Goal: Task Accomplishment & Management: Use online tool/utility

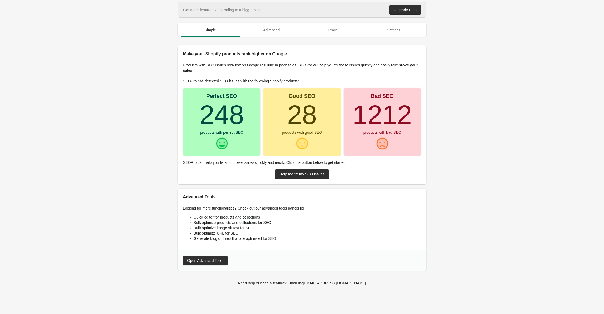
click at [73, 71] on main "Get more feature by upgrading to a bigger plan Upgrade Plan Simple Advanced Lea…" at bounding box center [302, 149] width 604 height 295
click at [531, 123] on main "Get more feature by upgrading to a bigger plan Upgrade Plan Simple Advanced Lea…" at bounding box center [302, 149] width 604 height 295
click at [482, 165] on main "Get more feature by upgrading to a bigger plan Upgrade Plan Simple Advanced Lea…" at bounding box center [302, 149] width 604 height 295
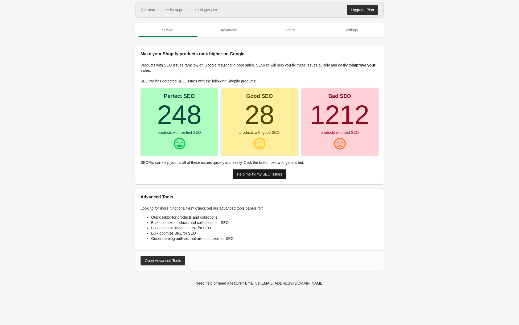
click at [245, 174] on div "Help me fix my SEO issues" at bounding box center [259, 174] width 45 height 4
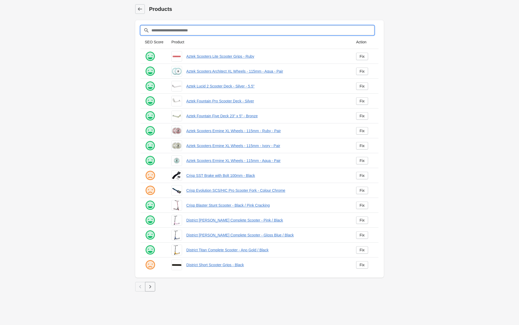
click at [183, 31] on input "Filter[title]" at bounding box center [262, 31] width 223 height 10
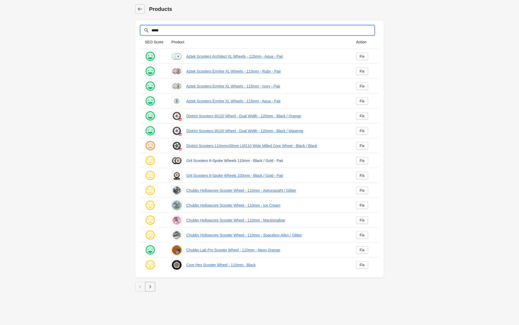
type input "*****"
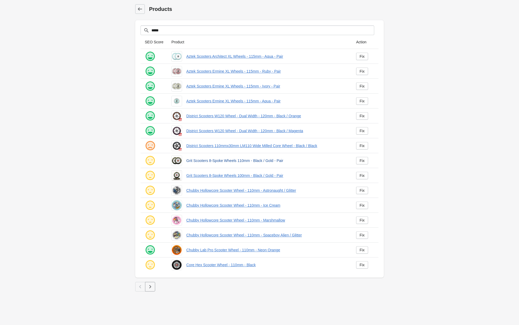
click at [233, 161] on link "Grit Scooters 8-Spoke Wheels 110mm - Black / Gold - Pair" at bounding box center [266, 160] width 161 height 5
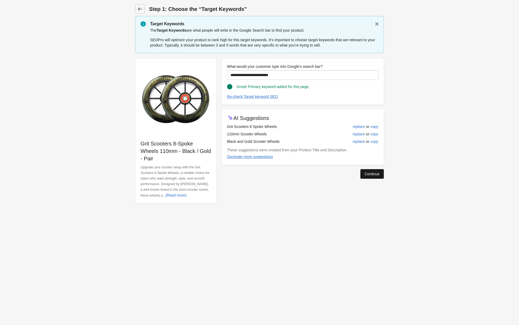
click at [368, 174] on div "Continue" at bounding box center [372, 174] width 15 height 4
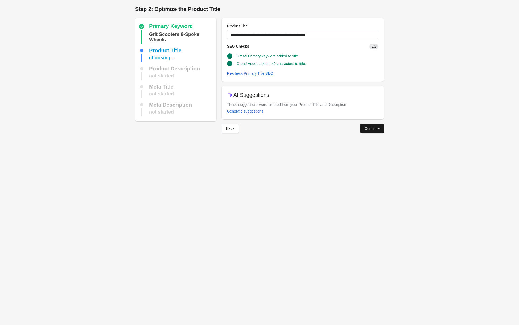
click at [374, 128] on div "Continue" at bounding box center [372, 128] width 15 height 4
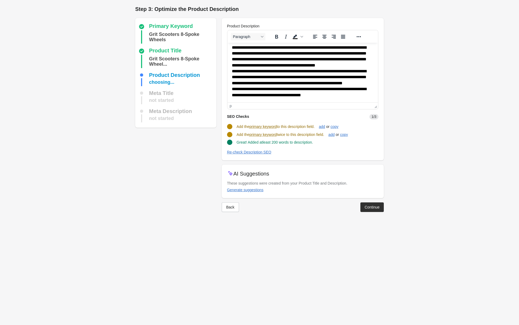
scroll to position [61, 0]
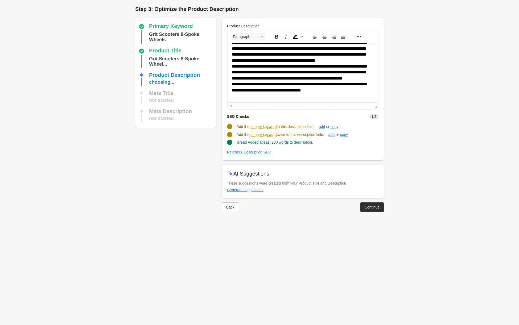
click at [280, 69] on p "**********" at bounding box center [303, 50] width 142 height 129
click at [284, 83] on p "**********" at bounding box center [303, 50] width 142 height 129
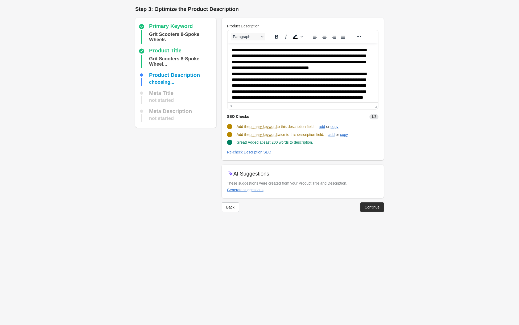
scroll to position [0, 0]
click at [331, 50] on p "**********" at bounding box center [303, 111] width 142 height 129
click at [257, 152] on div "Re-check Description SEO" at bounding box center [249, 152] width 44 height 4
click at [367, 205] on div "Continue" at bounding box center [372, 206] width 15 height 4
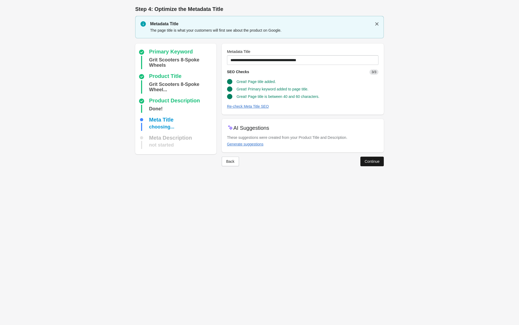
click at [365, 160] on div "Continue" at bounding box center [372, 161] width 15 height 4
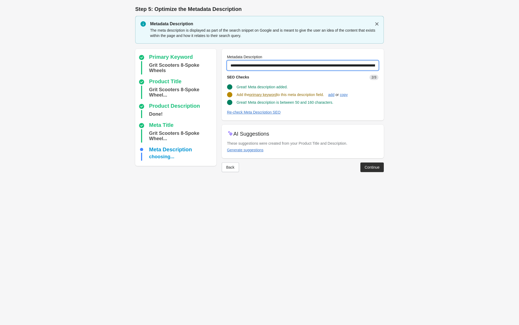
click at [266, 65] on input "**********" at bounding box center [303, 66] width 152 height 10
type input "**********"
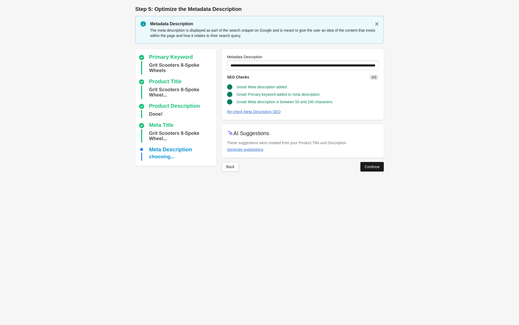
click at [370, 167] on div "Continue" at bounding box center [372, 167] width 15 height 4
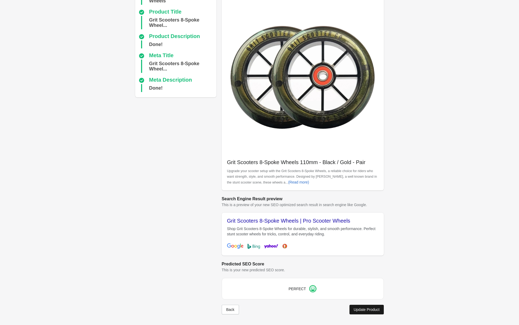
scroll to position [39, 0]
click at [365, 311] on div "Update Product" at bounding box center [367, 310] width 26 height 4
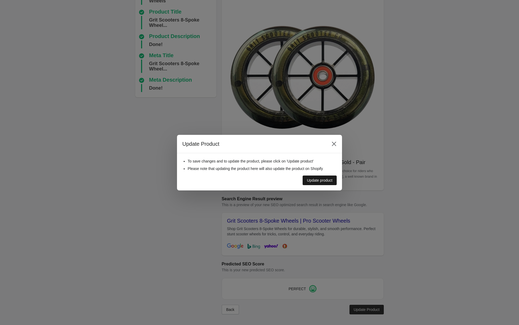
click at [328, 179] on div "Update product" at bounding box center [320, 180] width 26 height 4
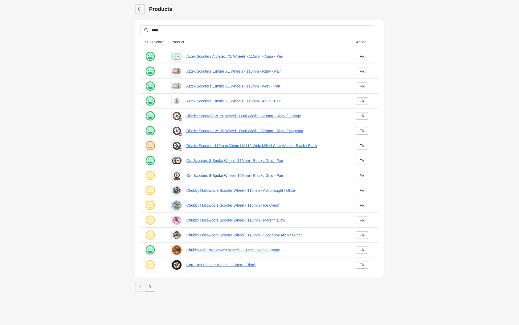
click at [215, 176] on link "Grit Scooters 8-Spoke Wheels 100mm - Black / Gold - Pair" at bounding box center [266, 175] width 161 height 5
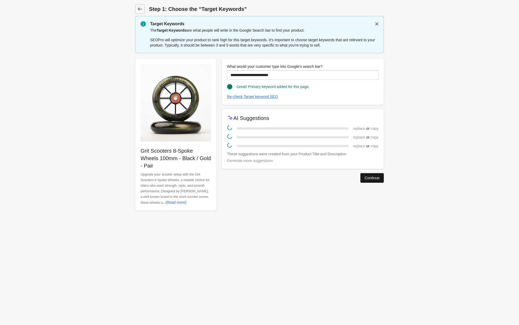
click at [366, 181] on button "Continue" at bounding box center [372, 178] width 23 height 10
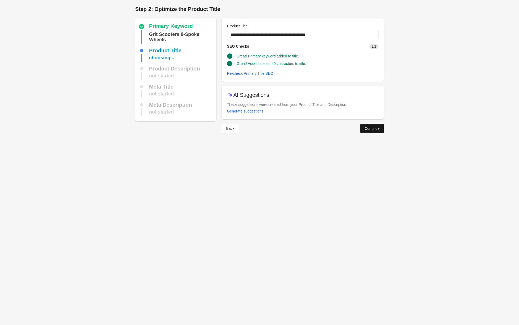
click at [370, 128] on div "Continue" at bounding box center [372, 128] width 15 height 4
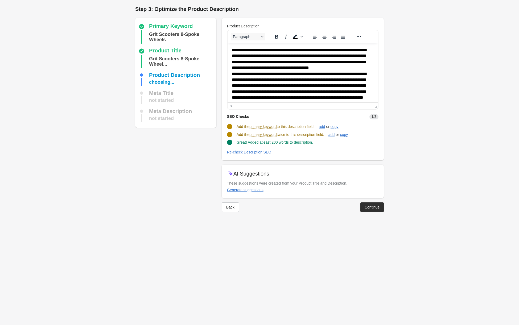
click at [331, 50] on p "**********" at bounding box center [303, 111] width 142 height 129
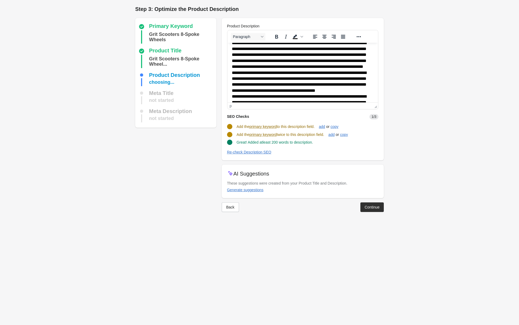
scroll to position [31, 0]
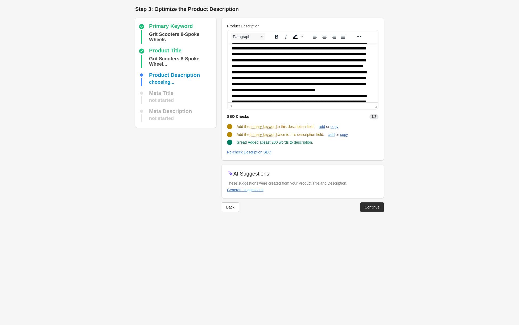
click at [262, 71] on p "**********" at bounding box center [303, 80] width 142 height 129
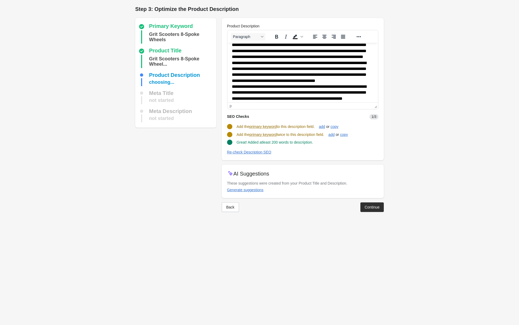
scroll to position [42, 0]
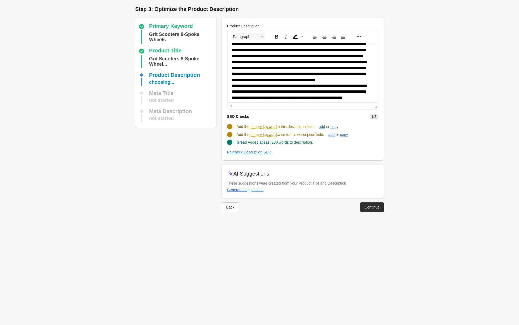
click at [280, 89] on p "**********" at bounding box center [303, 70] width 142 height 129
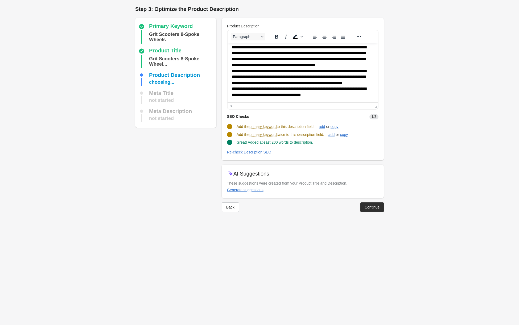
scroll to position [68, 0]
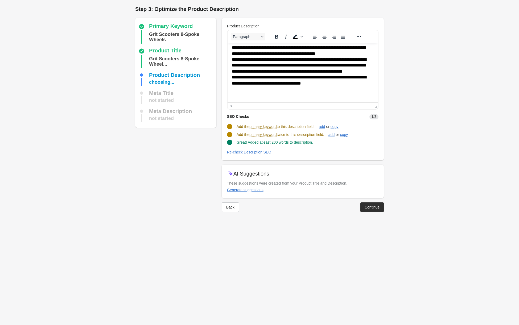
click at [283, 77] on p "**********" at bounding box center [303, 43] width 142 height 129
click at [298, 99] on p "**********" at bounding box center [303, 43] width 142 height 129
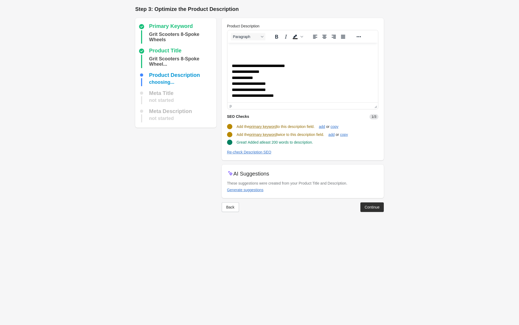
scroll to position [117, 0]
click at [368, 208] on div "Continue" at bounding box center [372, 207] width 15 height 4
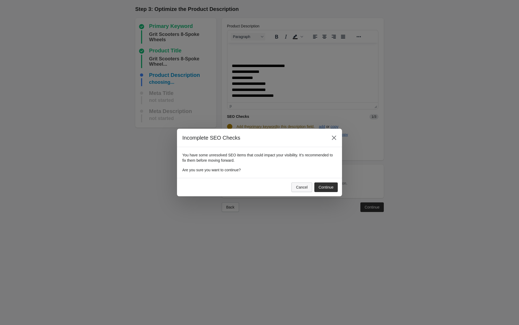
click at [305, 189] on div "Cancel" at bounding box center [302, 187] width 12 height 4
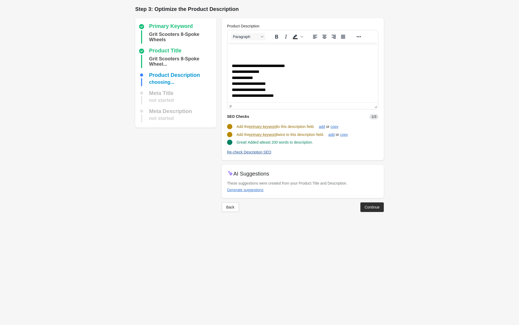
click at [243, 153] on div "Re-check Description SEO" at bounding box center [249, 152] width 44 height 4
click at [376, 203] on button "Continue" at bounding box center [372, 207] width 23 height 10
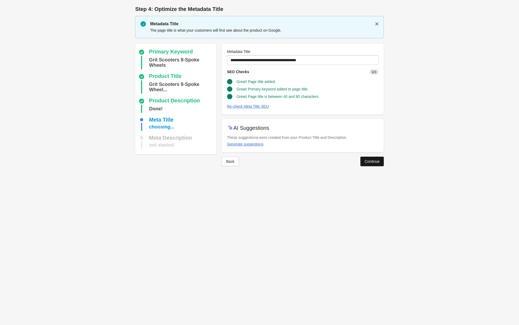
click at [368, 160] on div "Continue" at bounding box center [372, 161] width 15 height 4
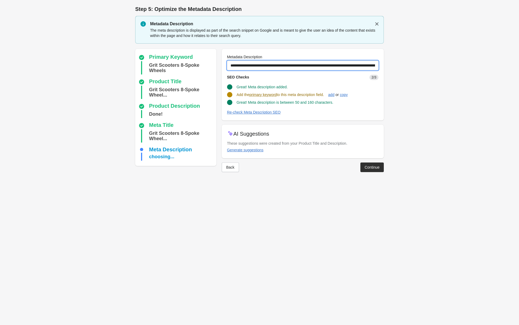
click at [268, 65] on input "**********" at bounding box center [303, 66] width 152 height 10
type input "**********"
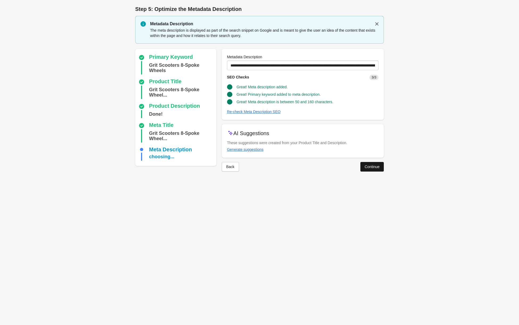
click at [366, 166] on div "Continue" at bounding box center [372, 167] width 15 height 4
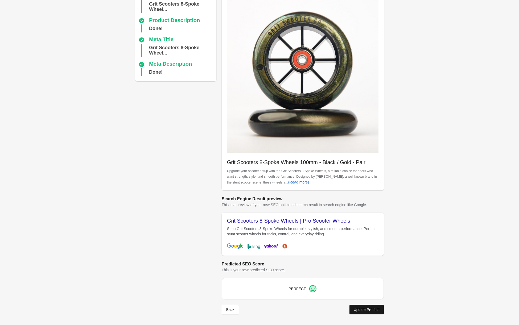
scroll to position [55, 0]
click at [367, 306] on button "Update Product" at bounding box center [367, 310] width 34 height 10
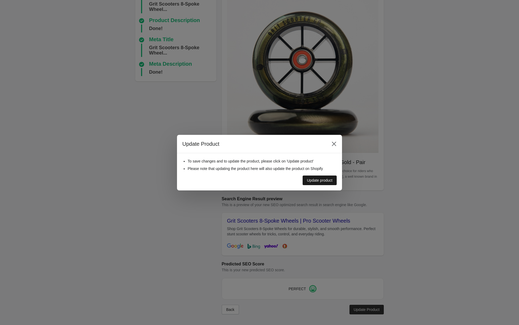
click at [329, 184] on button "Update product" at bounding box center [320, 181] width 34 height 10
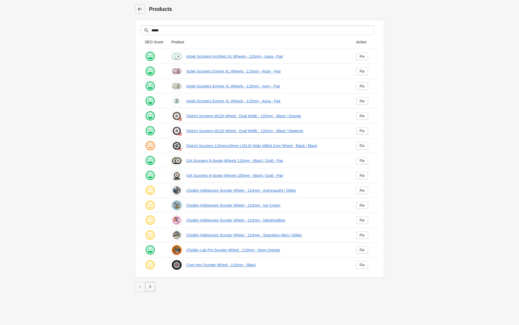
click at [138, 11] on icon at bounding box center [139, 8] width 5 height 5
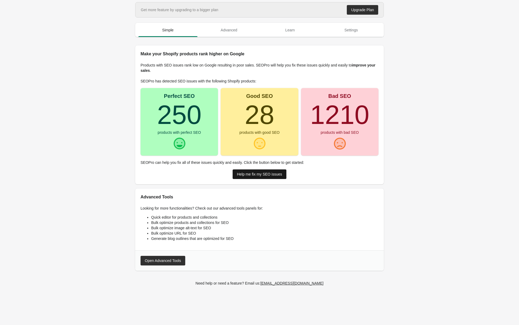
click at [249, 172] on div "Help me fix my SEO issues" at bounding box center [259, 174] width 45 height 4
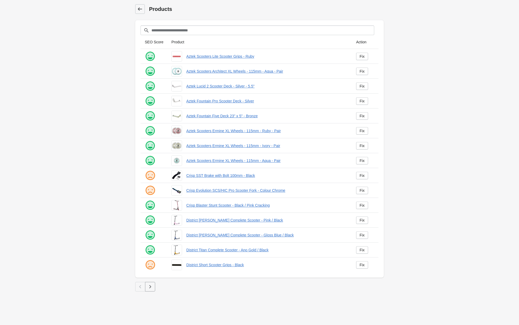
click at [140, 10] on icon at bounding box center [139, 8] width 5 height 5
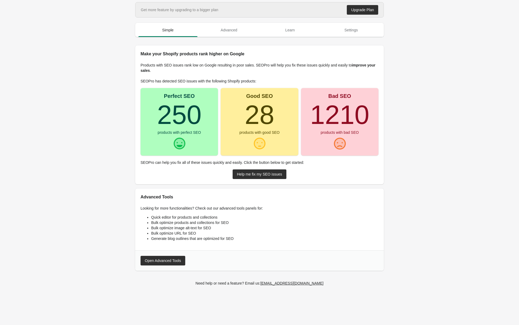
click at [268, 121] on turbo-frame "28" at bounding box center [260, 115] width 30 height 30
click at [351, 122] on turbo-frame "1210" at bounding box center [339, 115] width 59 height 30
click at [248, 176] on div "Help me fix my SEO issues" at bounding box center [259, 174] width 45 height 4
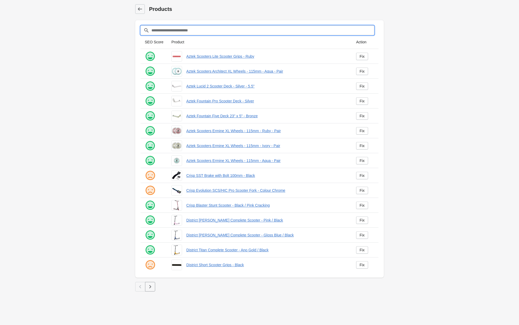
click at [176, 31] on input "Filter[title]" at bounding box center [262, 31] width 223 height 10
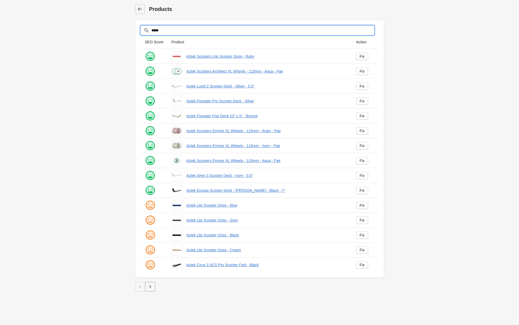
click at [176, 31] on input "*****" at bounding box center [262, 31] width 223 height 10
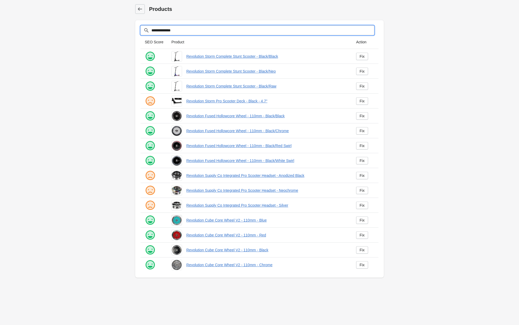
type input "**********"
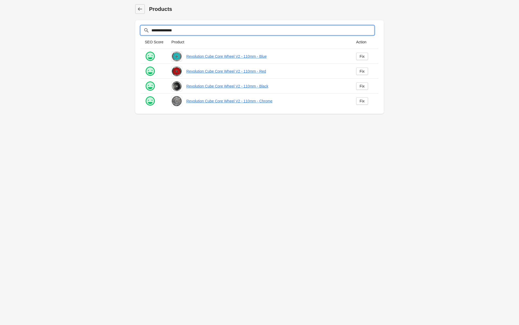
drag, startPoint x: 189, startPoint y: 30, endPoint x: 144, endPoint y: 30, distance: 45.0
click at [144, 30] on div "**********" at bounding box center [258, 31] width 234 height 10
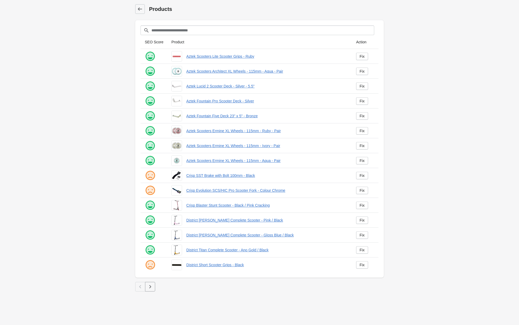
click at [118, 56] on main "Products Filter[title] SEO Score Product Action" at bounding box center [259, 147] width 519 height 294
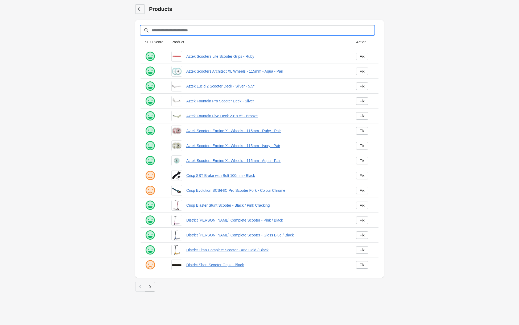
click at [161, 29] on input "Filter[title]" at bounding box center [262, 31] width 223 height 10
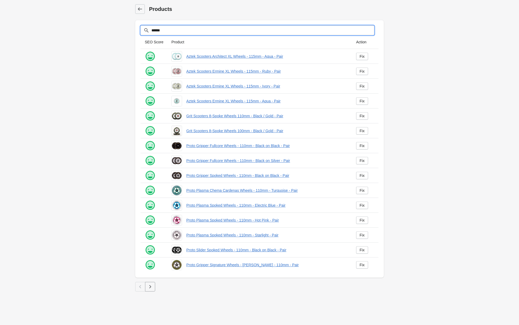
type input "******"
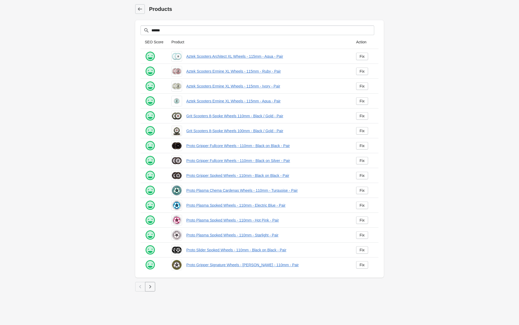
click at [150, 287] on icon "button" at bounding box center [150, 286] width 2 height 3
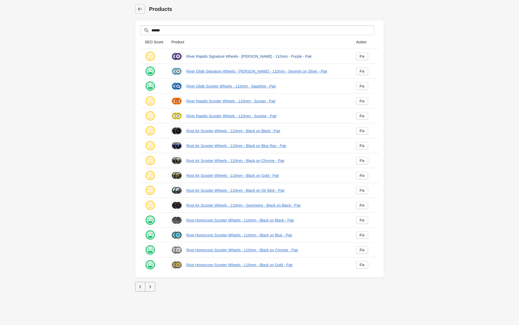
click at [214, 56] on link "River Rapids Signature Wheels - Jordan Clark - 110mm - Purple - Pair" at bounding box center [266, 56] width 161 height 5
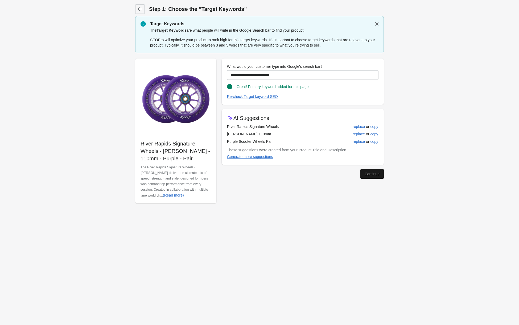
click at [380, 179] on button "Continue" at bounding box center [372, 174] width 23 height 10
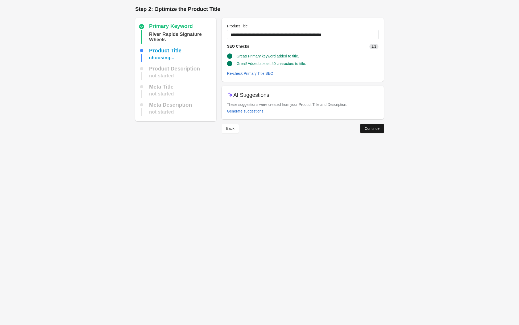
click at [367, 129] on div "Continue" at bounding box center [372, 128] width 15 height 4
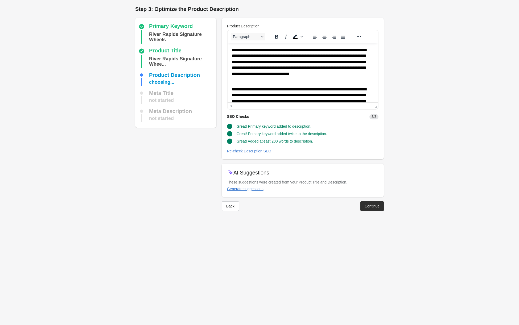
click at [370, 199] on div "Back Continue" at bounding box center [301, 204] width 166 height 14
click at [368, 205] on div "Continue" at bounding box center [372, 206] width 15 height 4
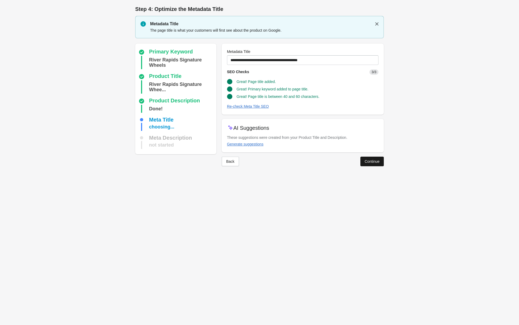
click at [373, 161] on div "Continue" at bounding box center [372, 161] width 15 height 4
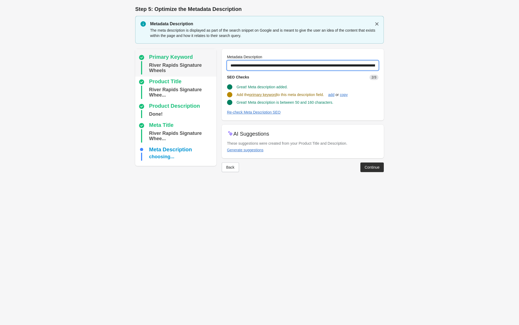
drag, startPoint x: 232, startPoint y: 66, endPoint x: 191, endPoint y: 63, distance: 41.7
click at [191, 63] on div "Primary Keyword River Rapids Signature Wheels Product Title River Rapids Signat…" at bounding box center [257, 109] width 254 height 128
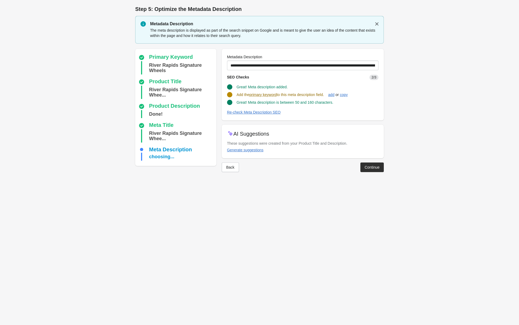
click at [109, 67] on form "Step 1: Choose the “Target Keywords” Target Keywords The Target Keywords are wh…" at bounding box center [259, 91] width 519 height 183
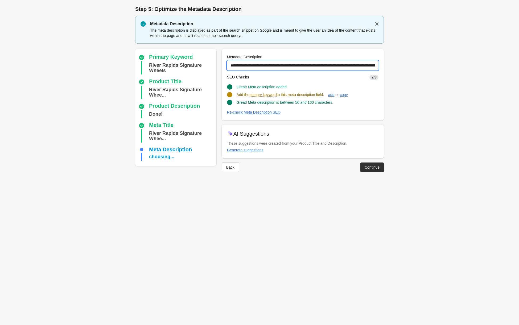
click at [297, 66] on input "**********" at bounding box center [303, 66] width 152 height 10
type input "**********"
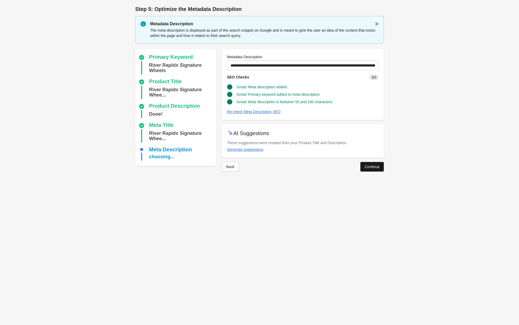
click at [368, 167] on div "Continue" at bounding box center [372, 167] width 15 height 4
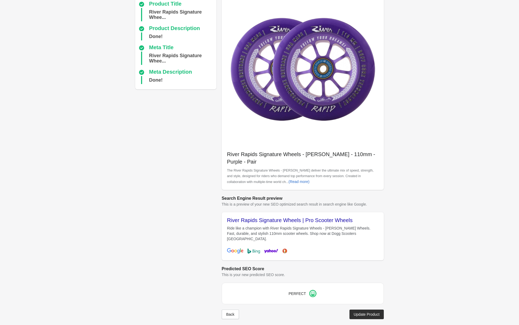
scroll to position [46, 0]
click at [361, 313] on div "Update Product" at bounding box center [367, 315] width 26 height 4
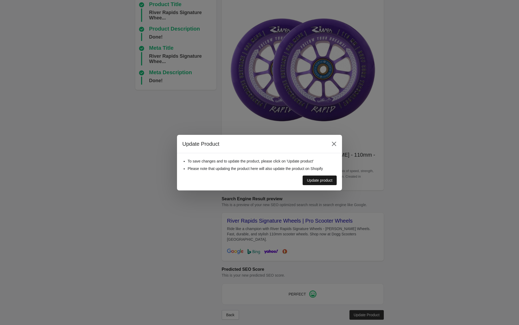
click at [324, 179] on div "Update product" at bounding box center [320, 180] width 26 height 4
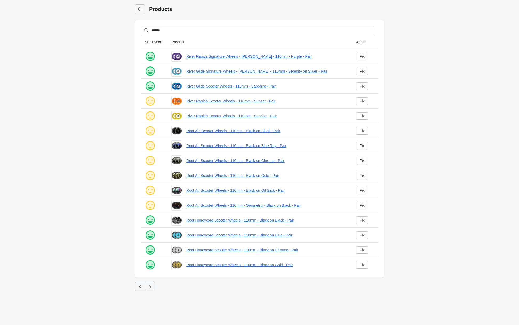
click at [141, 9] on icon at bounding box center [140, 8] width 4 height 3
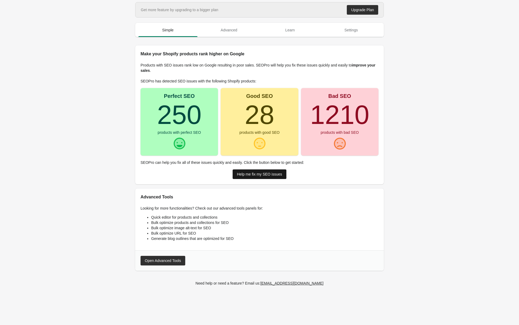
click at [266, 174] on div "Help me fix my SEO issues" at bounding box center [259, 174] width 45 height 4
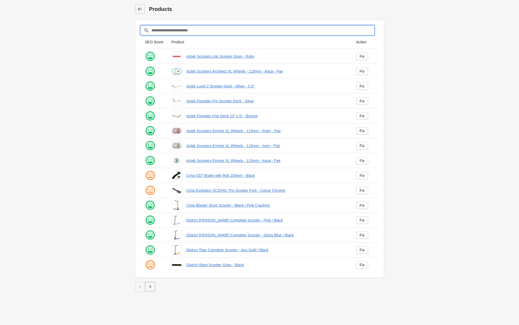
click at [220, 31] on input "Filter[title]" at bounding box center [262, 31] width 223 height 10
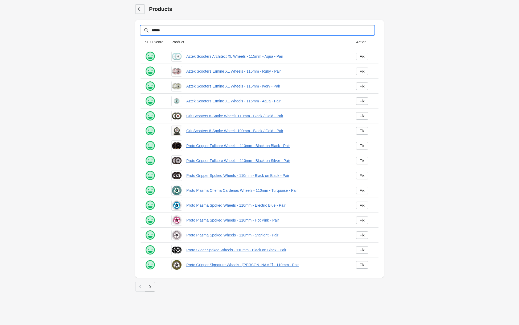
type input "******"
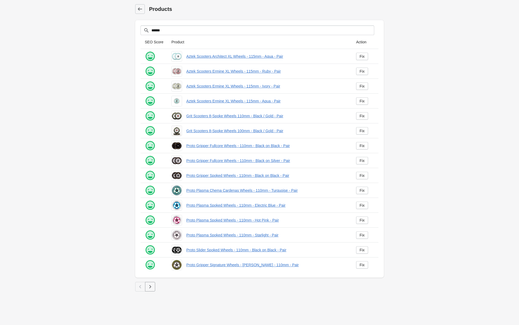
click at [152, 288] on icon "button" at bounding box center [150, 286] width 5 height 5
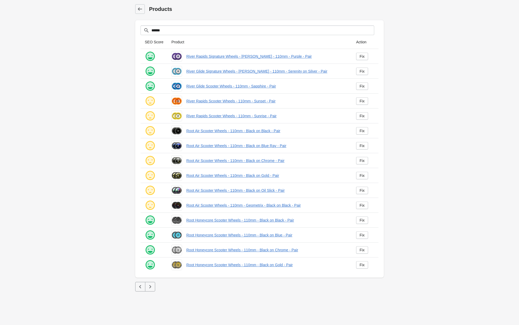
click at [150, 288] on icon "button" at bounding box center [150, 286] width 2 height 3
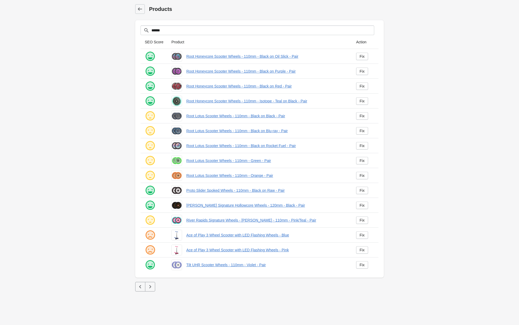
click at [150, 288] on icon "button" at bounding box center [150, 286] width 2 height 3
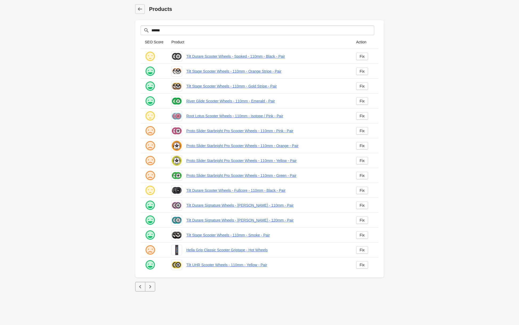
click at [149, 287] on icon "button" at bounding box center [150, 286] width 5 height 5
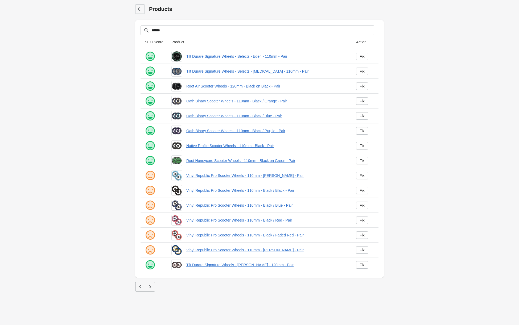
click at [152, 287] on icon "button" at bounding box center [150, 286] width 5 height 5
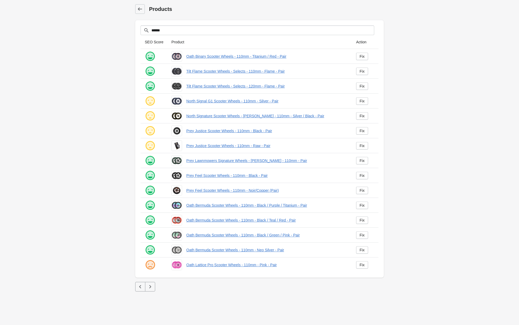
click at [152, 287] on icon "button" at bounding box center [150, 286] width 5 height 5
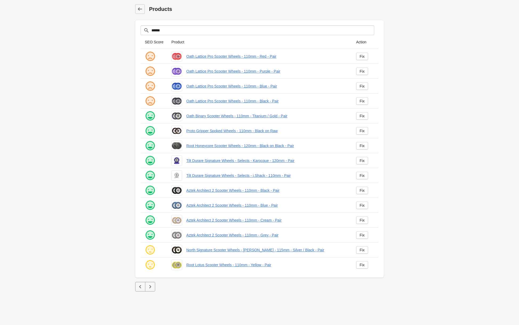
click at [150, 287] on icon "button" at bounding box center [150, 286] width 5 height 5
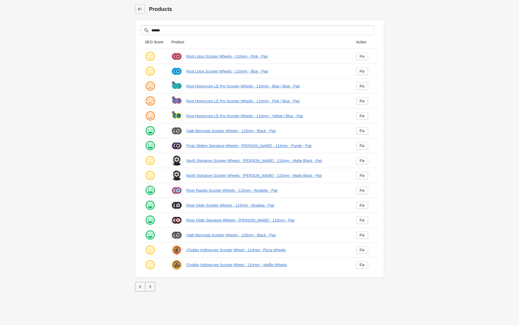
click at [150, 287] on icon "button" at bounding box center [150, 286] width 5 height 5
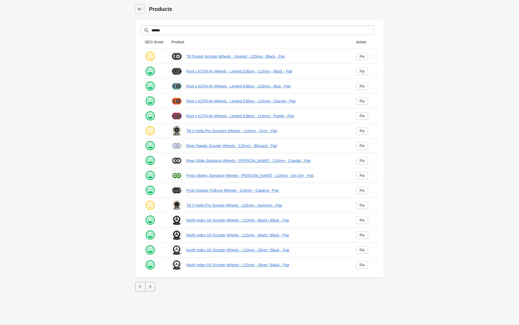
click at [151, 287] on icon "button" at bounding box center [150, 286] width 2 height 3
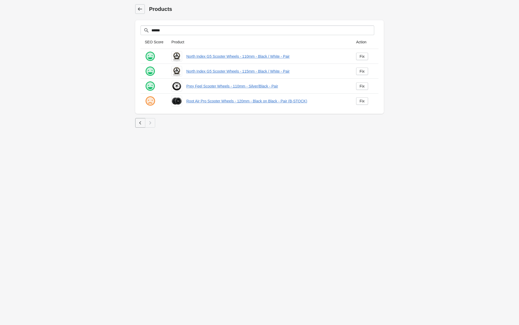
click at [141, 9] on icon at bounding box center [140, 8] width 4 height 3
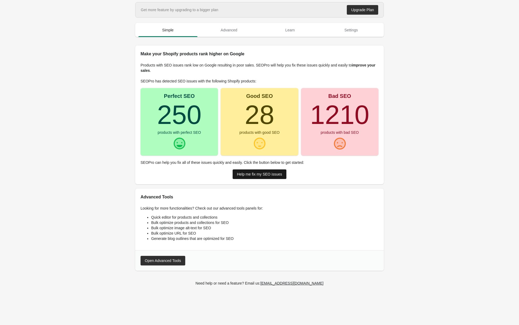
click at [259, 174] on div "Help me fix my SEO issues" at bounding box center [259, 174] width 45 height 4
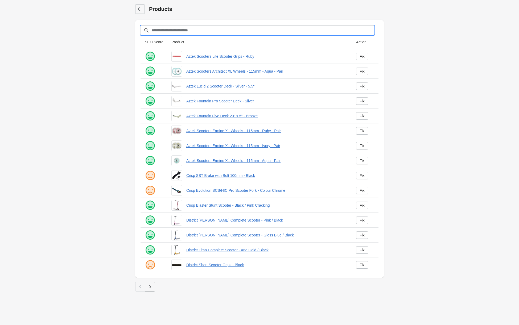
click at [181, 29] on input "Filter[title]" at bounding box center [262, 31] width 223 height 10
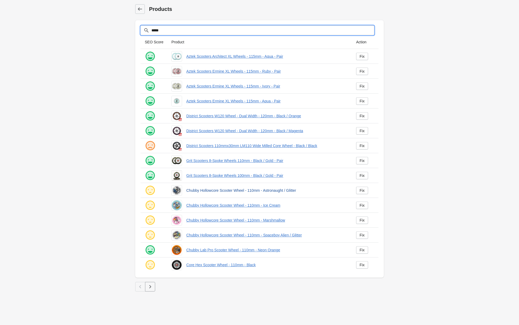
type input "*****"
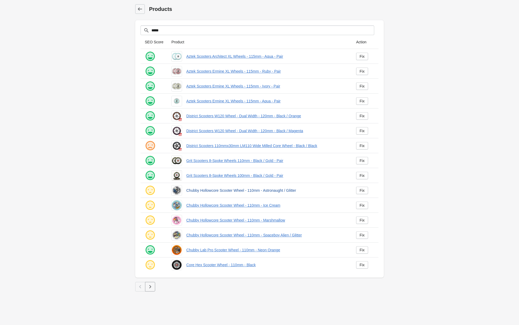
click at [213, 192] on link "Chubby Hollowcore Scooter Wheel - 110mm - Astronaught / Glitter" at bounding box center [266, 190] width 161 height 5
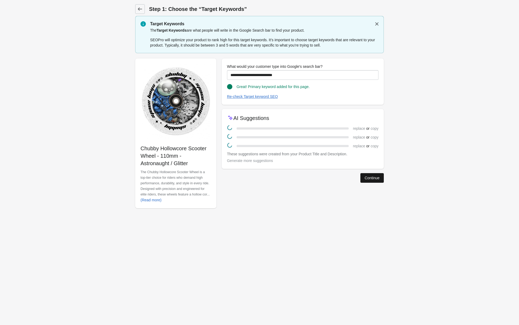
click at [377, 178] on div "Continue" at bounding box center [372, 178] width 15 height 4
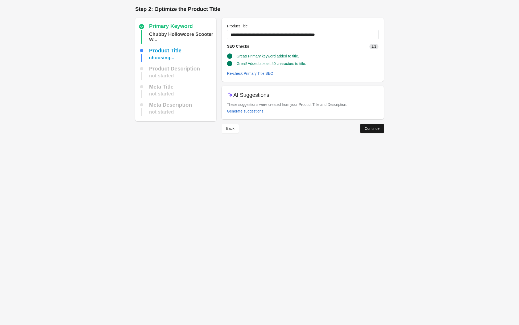
click at [372, 129] on div "Continue" at bounding box center [372, 128] width 15 height 4
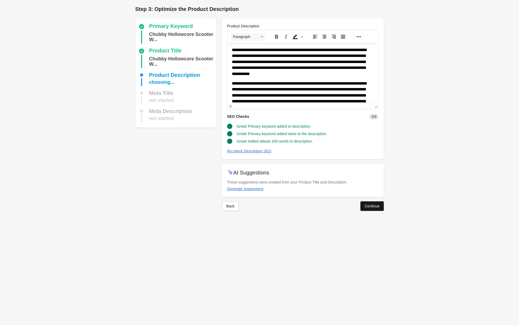
click at [368, 207] on div "Continue" at bounding box center [372, 206] width 15 height 4
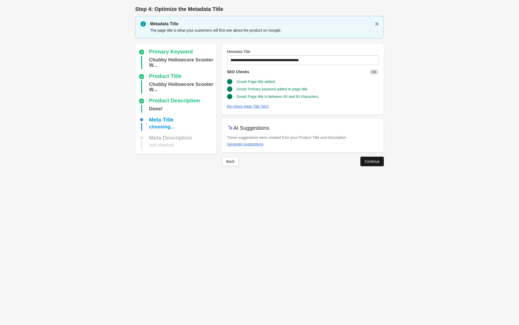
click at [371, 162] on div "Continue" at bounding box center [372, 161] width 15 height 4
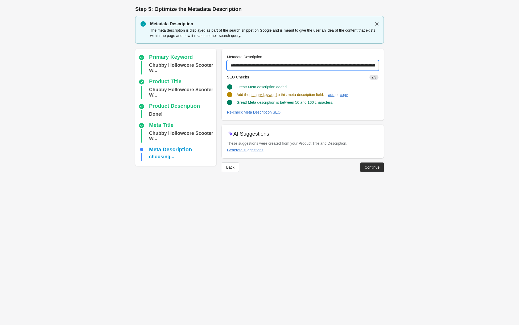
click at [271, 66] on input "**********" at bounding box center [303, 66] width 152 height 10
type input "**********"
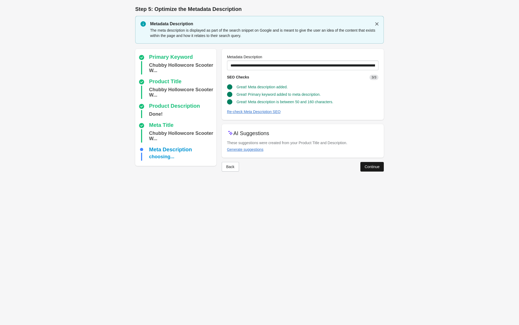
drag, startPoint x: 276, startPoint y: 99, endPoint x: 370, endPoint y: 169, distance: 117.5
click at [370, 169] on div "Continue" at bounding box center [372, 167] width 15 height 4
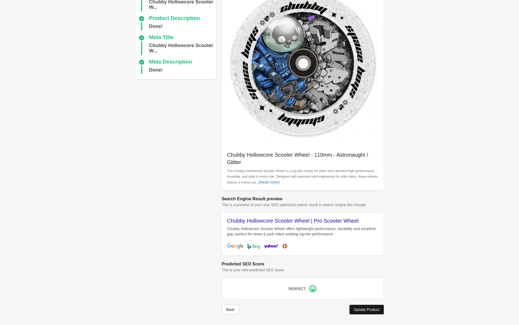
scroll to position [57, 0]
click at [362, 311] on div "Update Product" at bounding box center [367, 310] width 26 height 4
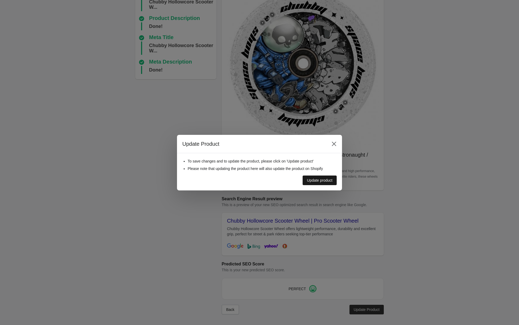
click at [313, 179] on div "Update product" at bounding box center [320, 180] width 26 height 4
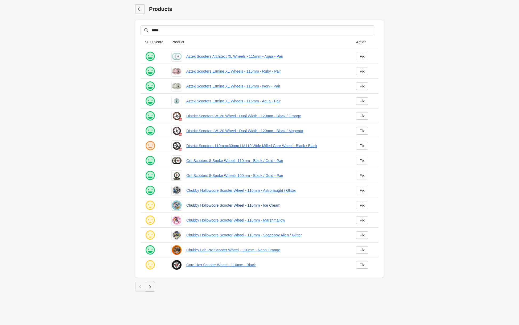
click at [206, 207] on link "Chubby Hollowcore Scooter Wheel - 110mm - Ice Cream" at bounding box center [266, 205] width 161 height 5
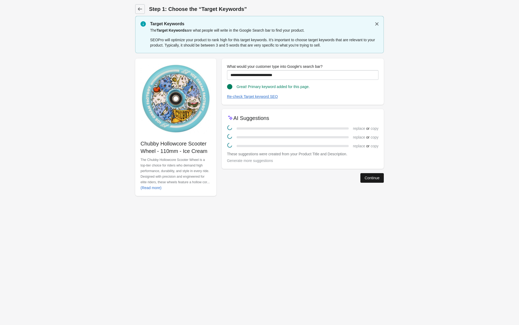
click at [366, 179] on div "Continue" at bounding box center [372, 178] width 15 height 4
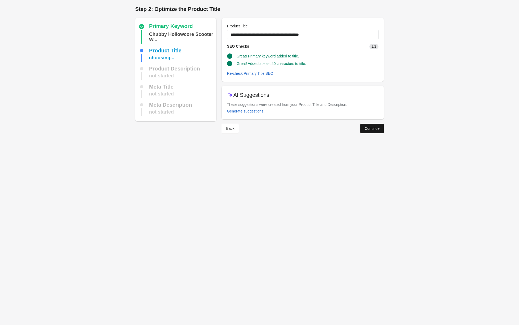
click at [365, 131] on button "Continue" at bounding box center [372, 129] width 23 height 10
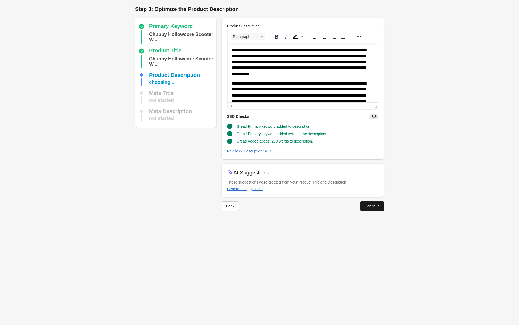
click at [366, 205] on div "Continue" at bounding box center [372, 206] width 15 height 4
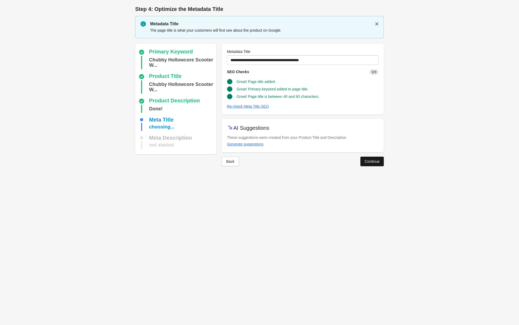
click at [368, 160] on div "Continue" at bounding box center [372, 161] width 15 height 4
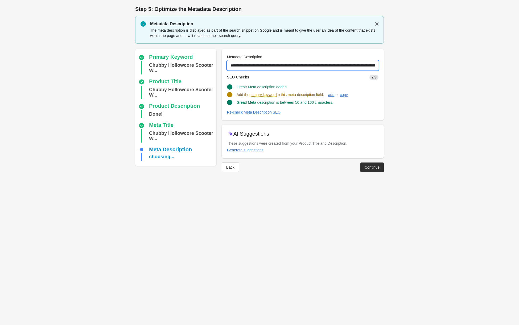
click at [270, 66] on input "**********" at bounding box center [303, 66] width 152 height 10
type input "**********"
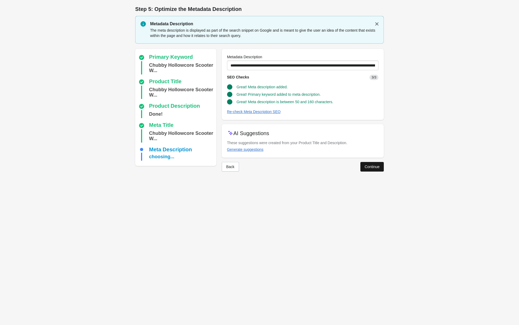
drag, startPoint x: 279, startPoint y: 111, endPoint x: 370, endPoint y: 165, distance: 105.9
click at [370, 165] on div "Continue" at bounding box center [372, 167] width 15 height 4
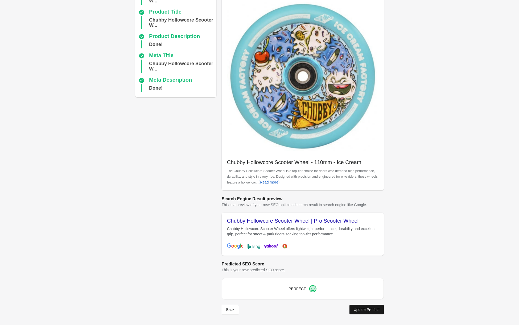
scroll to position [39, 0]
click at [356, 310] on div "Update Product" at bounding box center [367, 310] width 26 height 4
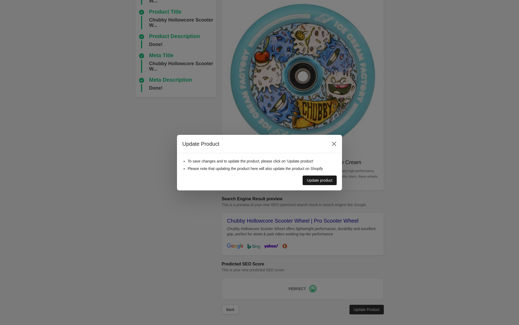
click at [311, 178] on div "Update product" at bounding box center [320, 180] width 26 height 4
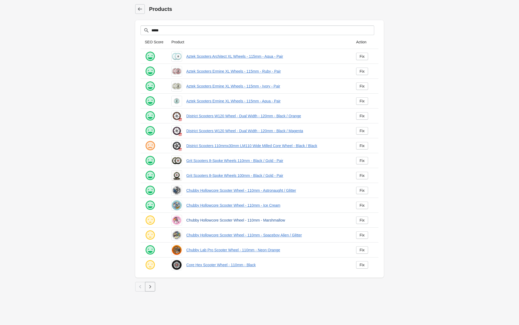
click at [244, 221] on link "Chubby Hollowcore Scooter Wheel - 110mm - Marshmallow" at bounding box center [266, 220] width 161 height 5
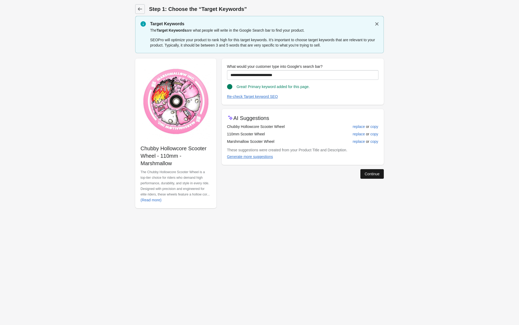
click at [370, 175] on div "Continue" at bounding box center [372, 174] width 15 height 4
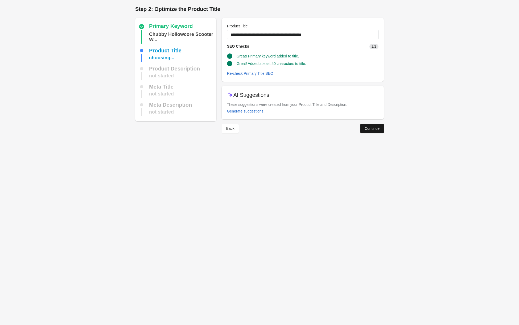
click at [373, 132] on button "Continue" at bounding box center [372, 129] width 23 height 10
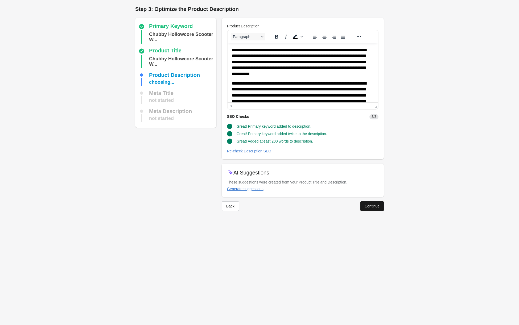
click at [365, 206] on div "Continue" at bounding box center [372, 206] width 15 height 4
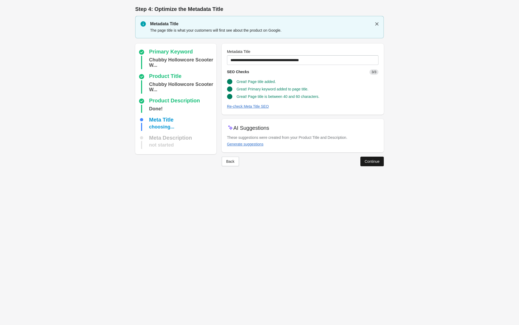
click at [375, 163] on button "Continue" at bounding box center [372, 162] width 23 height 10
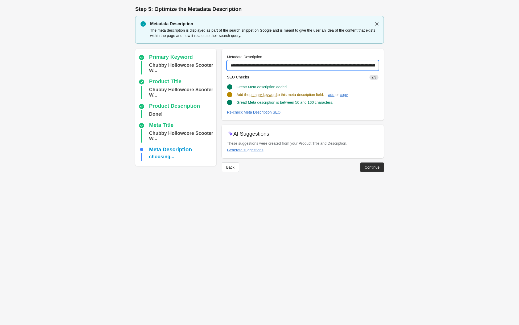
click at [269, 66] on input "**********" at bounding box center [303, 66] width 152 height 10
type input "**********"
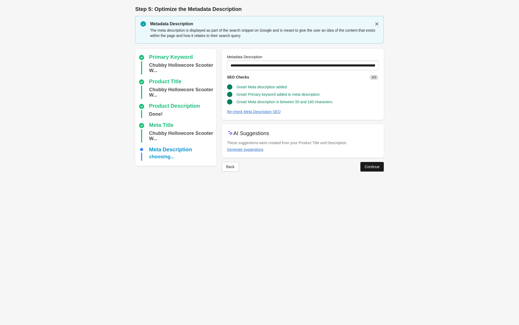
drag, startPoint x: 292, startPoint y: 109, endPoint x: 371, endPoint y: 166, distance: 97.0
click at [371, 166] on div "Continue" at bounding box center [372, 167] width 15 height 4
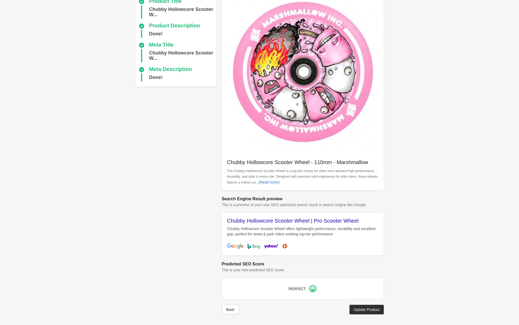
scroll to position [50, 0]
click at [363, 310] on div "Update Product" at bounding box center [367, 310] width 26 height 4
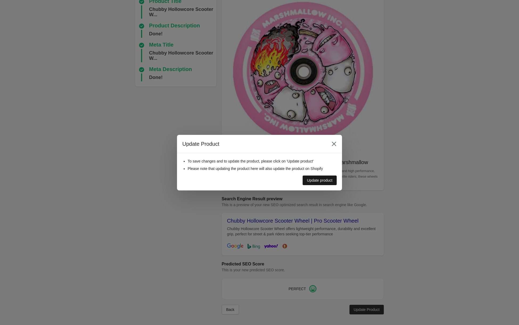
click at [319, 178] on div "Update product" at bounding box center [320, 180] width 26 height 4
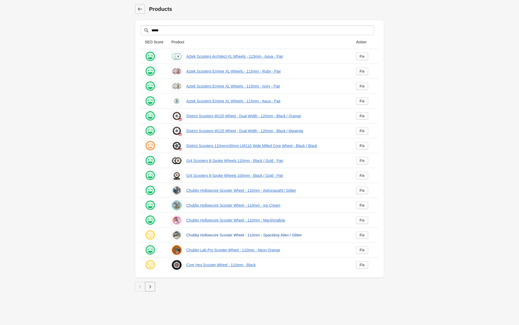
click at [199, 236] on link "Chubby Hollowcore Scooter Wheel - 110mm - Spaceboy Alien / Glitter" at bounding box center [266, 235] width 161 height 5
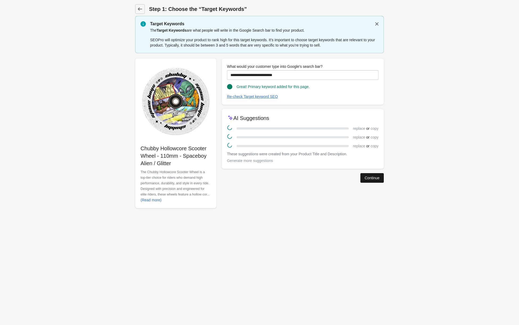
click at [372, 177] on div "Continue" at bounding box center [372, 178] width 15 height 4
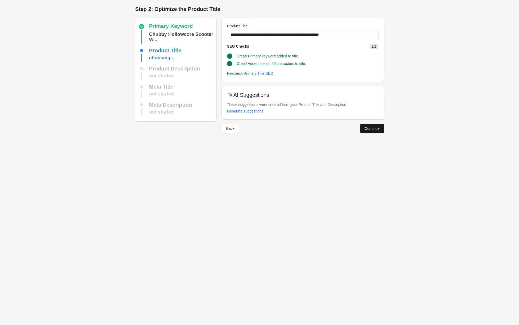
click at [371, 129] on div "Continue" at bounding box center [372, 128] width 15 height 4
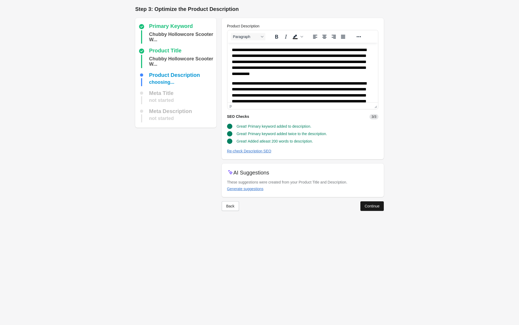
click at [371, 207] on div "Continue" at bounding box center [372, 206] width 15 height 4
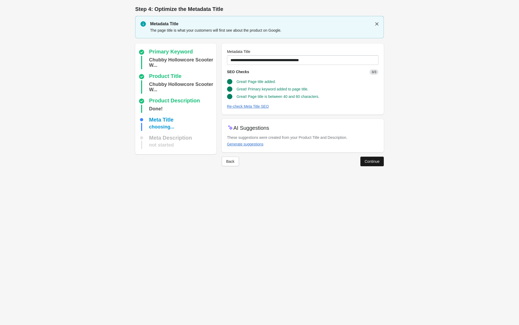
click at [375, 162] on div "Continue" at bounding box center [372, 161] width 15 height 4
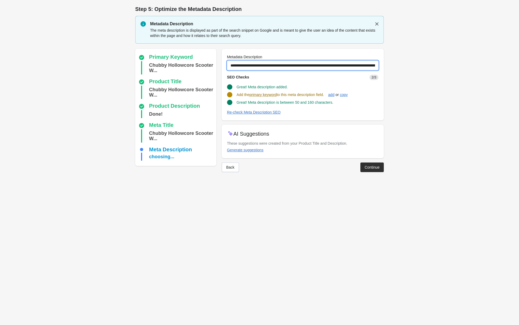
click at [270, 67] on input "**********" at bounding box center [303, 66] width 152 height 10
type input "**********"
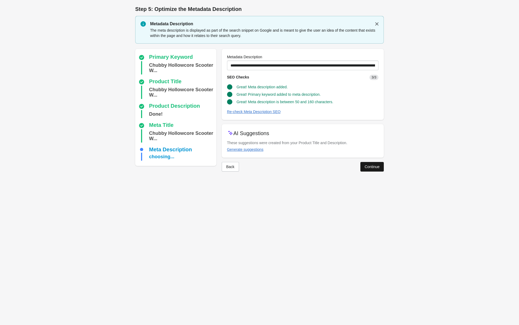
drag, startPoint x: 285, startPoint y: 99, endPoint x: 373, endPoint y: 165, distance: 110.0
click at [373, 165] on div "Continue" at bounding box center [372, 167] width 15 height 4
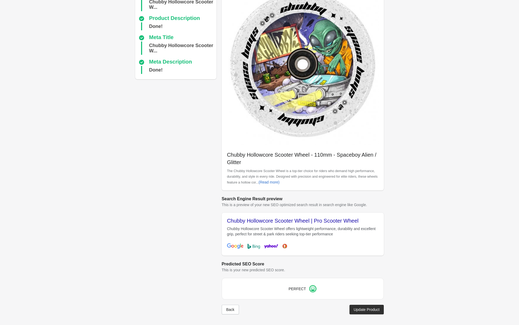
scroll to position [57, 0]
click at [366, 309] on div "Update Product" at bounding box center [367, 310] width 26 height 4
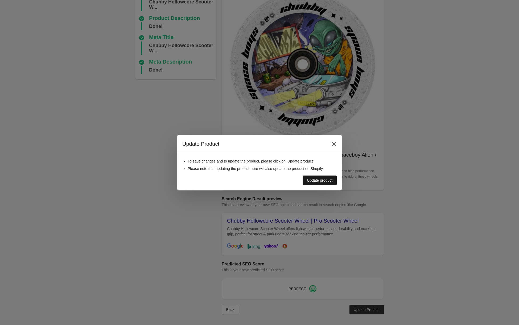
click at [322, 180] on div "Update product" at bounding box center [320, 180] width 26 height 4
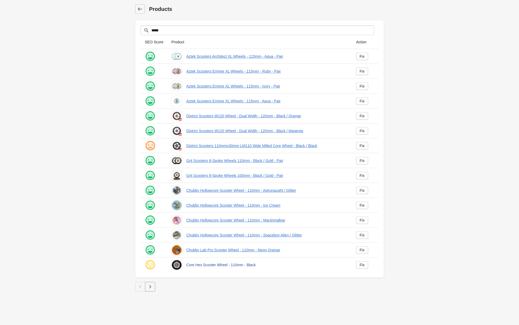
click at [200, 267] on link "Core Hex Scooter Wheel - 110mm - Black" at bounding box center [266, 265] width 161 height 5
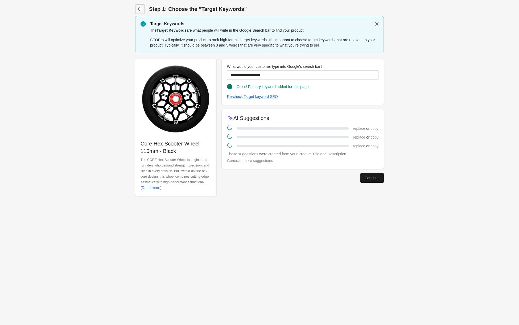
click at [369, 179] on div "Continue" at bounding box center [372, 178] width 15 height 4
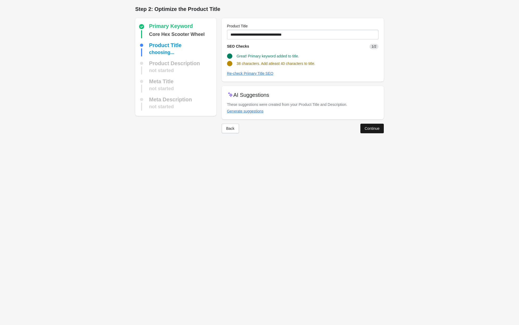
click at [366, 126] on div "Continue" at bounding box center [372, 128] width 15 height 4
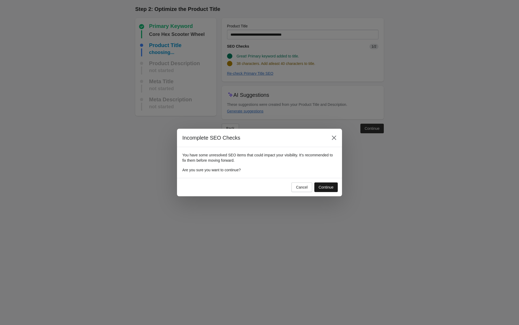
click at [317, 188] on button "Continue" at bounding box center [325, 188] width 23 height 10
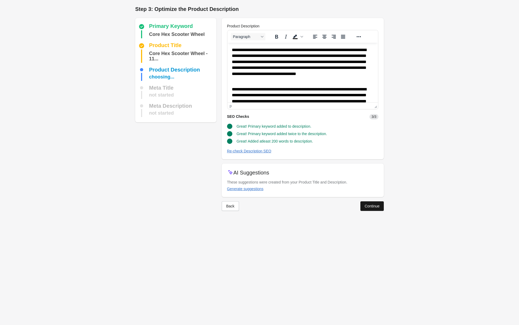
click at [367, 206] on div "Continue" at bounding box center [372, 206] width 15 height 4
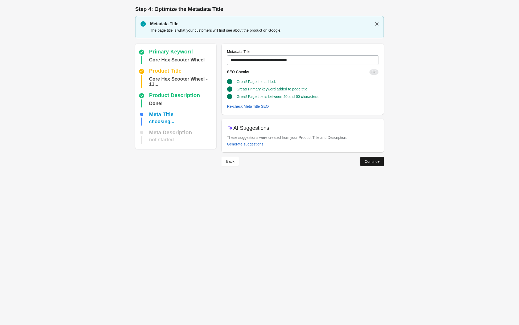
click at [366, 158] on button "Continue" at bounding box center [372, 162] width 23 height 10
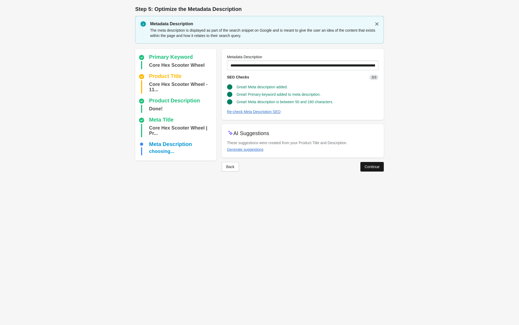
click at [366, 167] on div "Continue" at bounding box center [372, 167] width 15 height 4
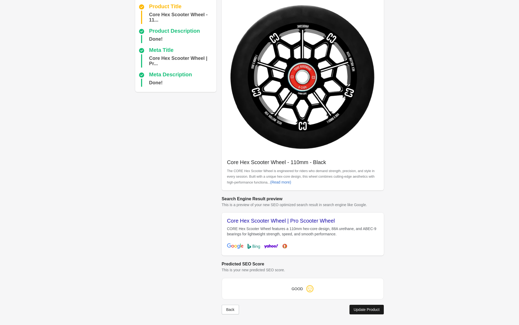
scroll to position [39, 0]
click at [359, 312] on div "Update Product" at bounding box center [367, 310] width 26 height 4
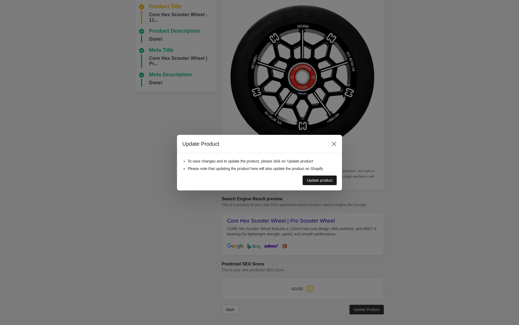
click at [327, 183] on button "Update product" at bounding box center [320, 181] width 34 height 10
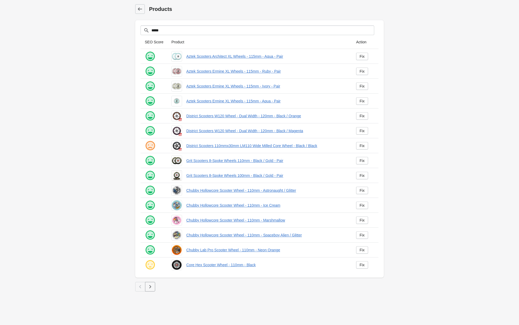
click at [150, 287] on icon "button" at bounding box center [150, 286] width 5 height 5
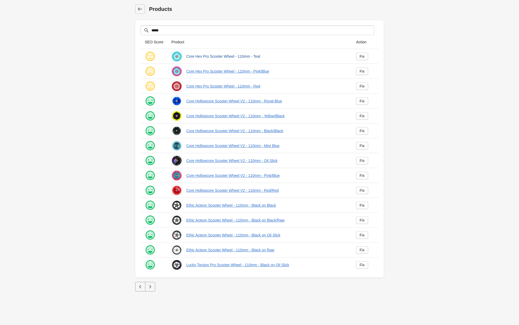
click at [250, 58] on link "Core Hex Pro Scooter Wheel - 110mm - Teal" at bounding box center [266, 56] width 161 height 5
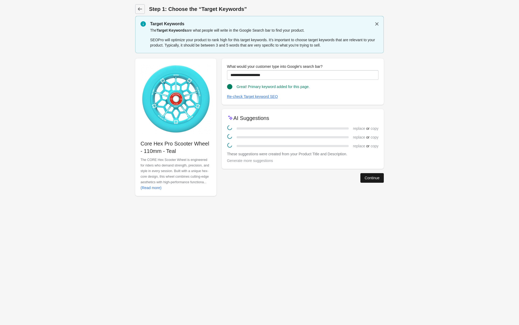
click at [366, 175] on button "Continue" at bounding box center [372, 178] width 23 height 10
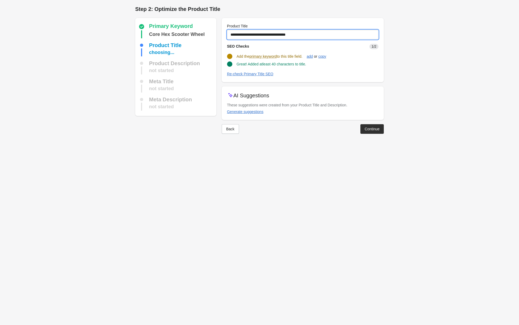
click at [251, 33] on input "**********" at bounding box center [303, 35] width 152 height 10
type input "**********"
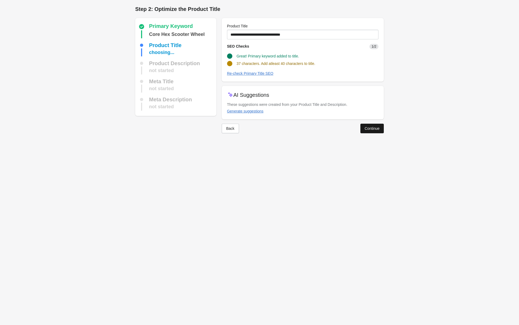
click at [368, 129] on div "Continue" at bounding box center [372, 128] width 15 height 4
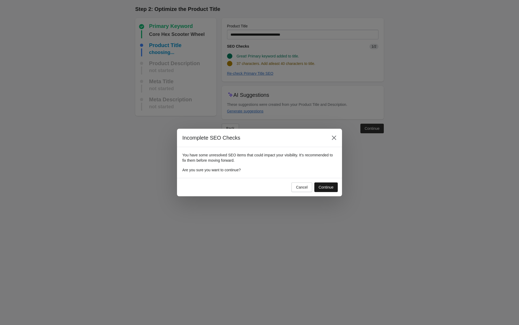
click at [320, 186] on div "Continue" at bounding box center [326, 187] width 15 height 4
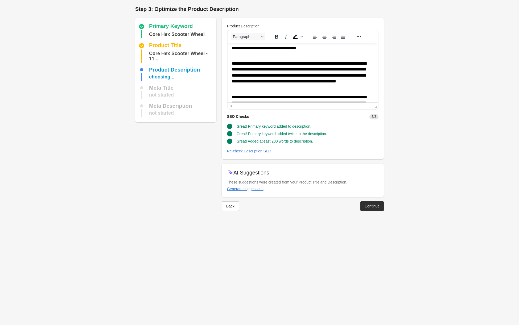
scroll to position [29, 0]
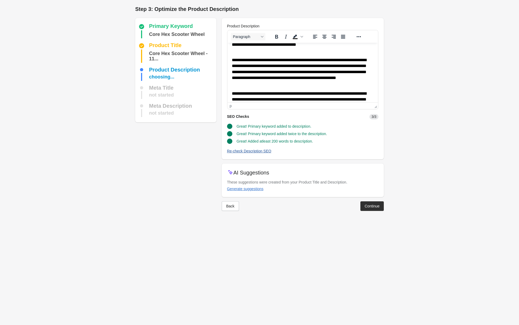
click at [254, 151] on div "Re-check Description SEO" at bounding box center [249, 151] width 44 height 4
click at [369, 204] on div "Continue" at bounding box center [372, 206] width 15 height 4
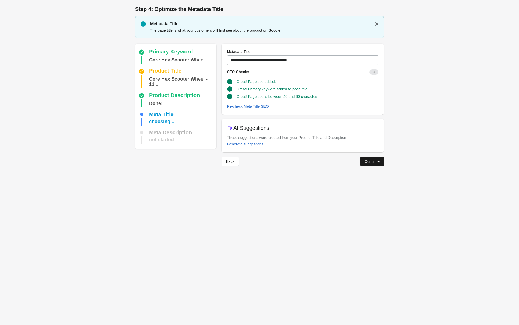
click at [370, 160] on div "Continue" at bounding box center [372, 161] width 15 height 4
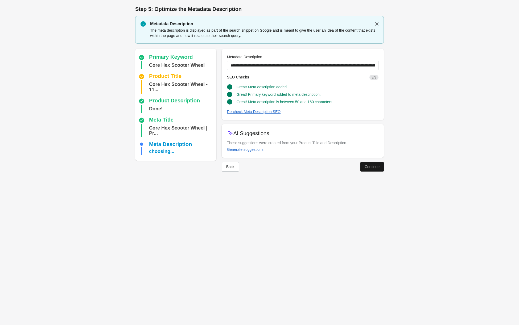
click at [373, 166] on div "Continue" at bounding box center [372, 167] width 15 height 4
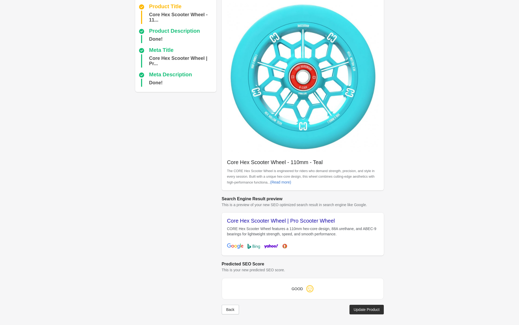
scroll to position [39, 0]
click at [356, 312] on div "Update Product" at bounding box center [367, 310] width 26 height 4
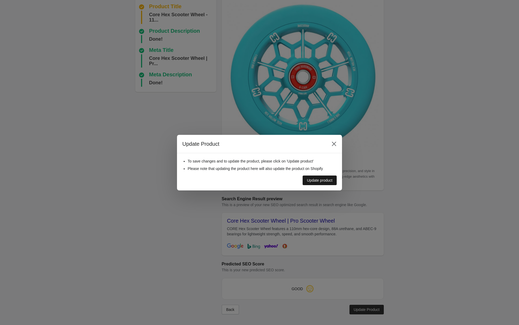
click at [320, 179] on div "Update product" at bounding box center [320, 180] width 26 height 4
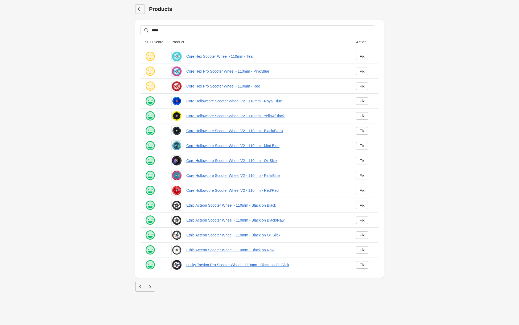
click at [138, 9] on icon at bounding box center [140, 8] width 4 height 3
